Goal: Register for event/course

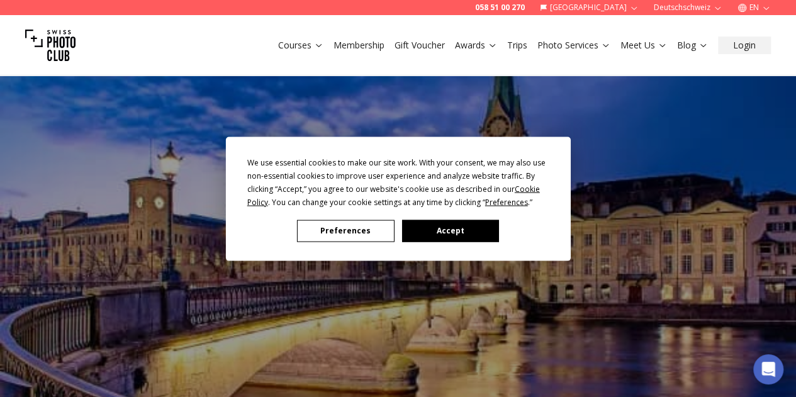
click at [435, 215] on div "We use essential cookies to make our site work. With your consent, we may also …" at bounding box center [398, 198] width 302 height 86
click at [443, 225] on button "Accept" at bounding box center [449, 230] width 97 height 22
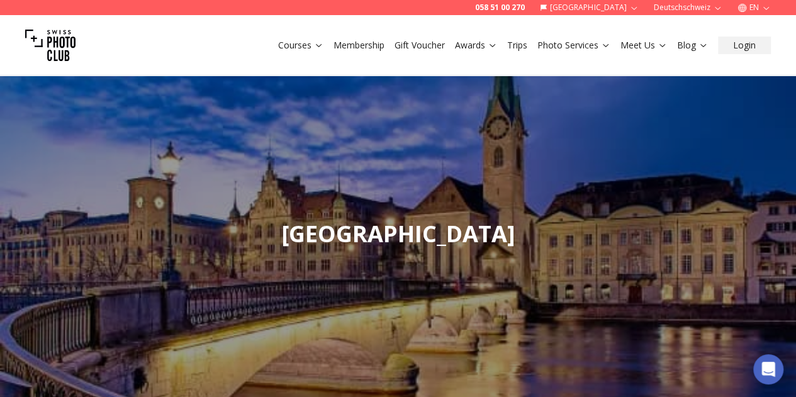
click at [305, 42] on link "Courses" at bounding box center [300, 45] width 45 height 13
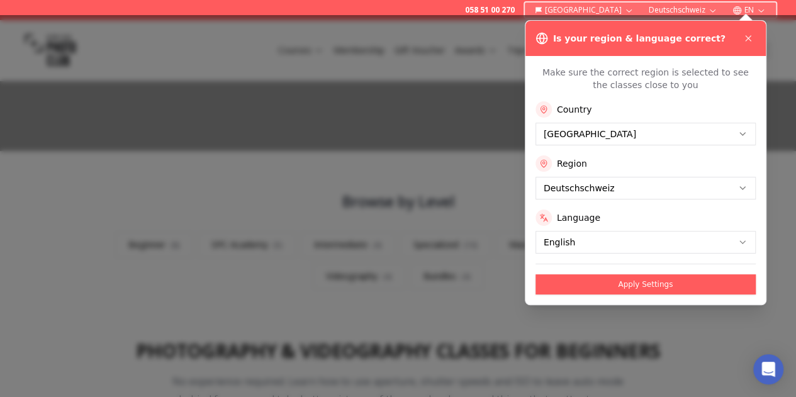
scroll to position [240, 0]
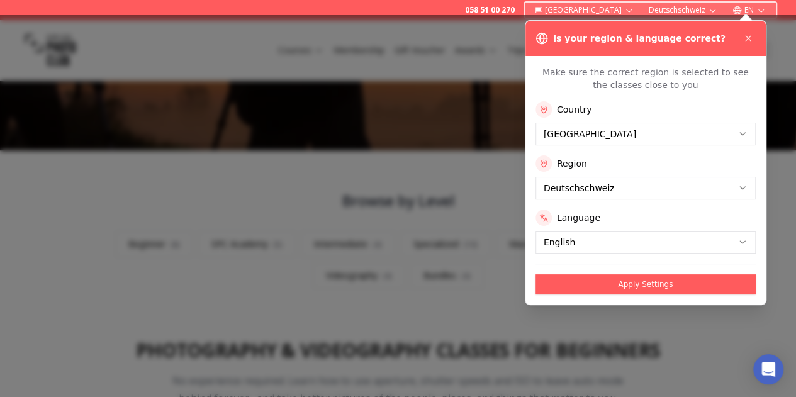
click at [750, 40] on icon at bounding box center [748, 38] width 10 height 10
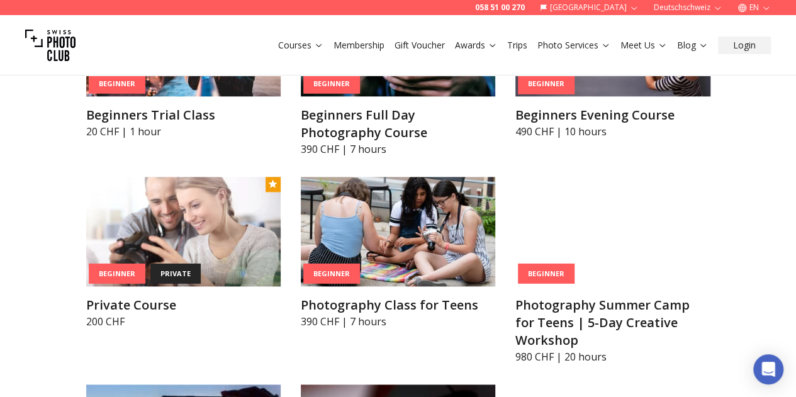
scroll to position [677, 0]
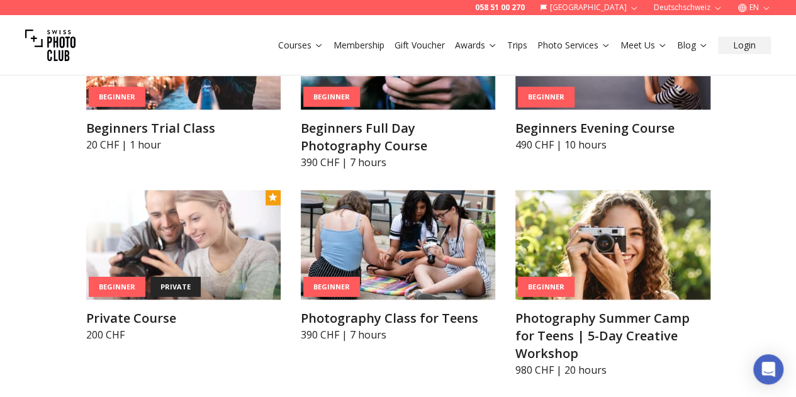
click at [143, 253] on img at bounding box center [183, 244] width 194 height 109
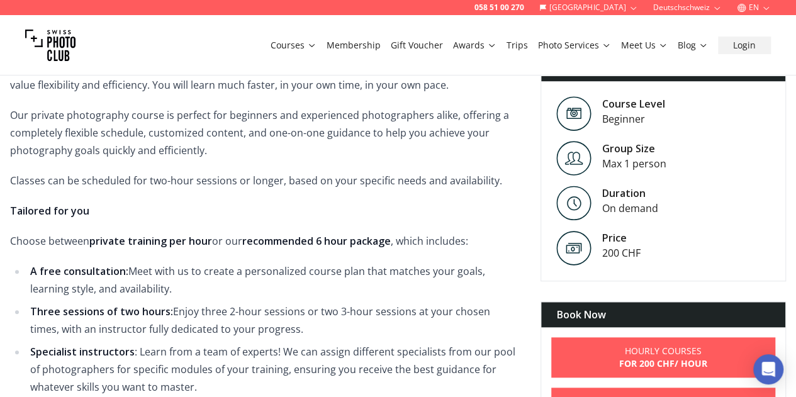
scroll to position [604, 0]
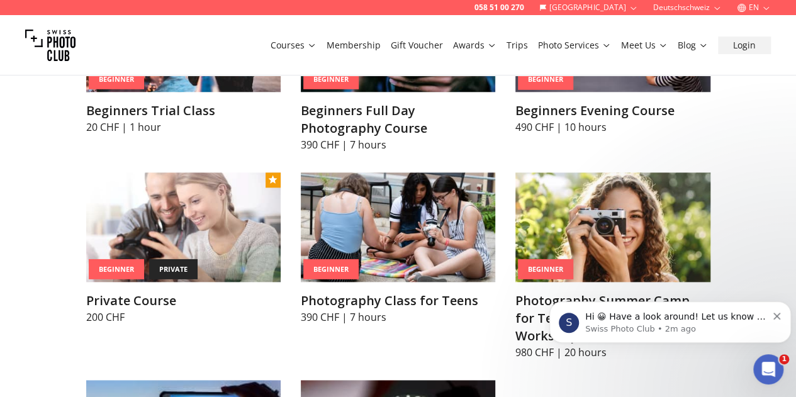
drag, startPoint x: 69, startPoint y: 72, endPoint x: 418, endPoint y: 21, distance: 352.1
click at [418, 21] on div "Courses Membership Gift Voucher Awards Trips Photo Services Meet Us Blog Login" at bounding box center [398, 45] width 796 height 60
